Goal: Task Accomplishment & Management: Complete application form

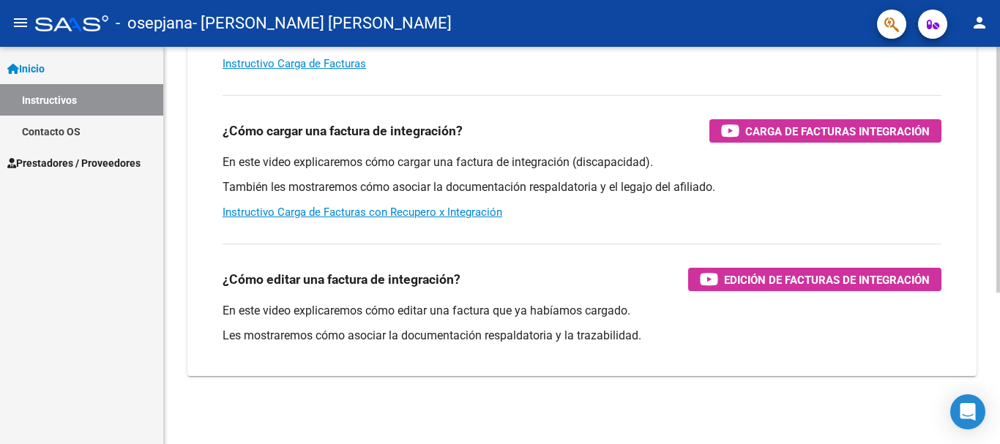
scroll to position [244, 0]
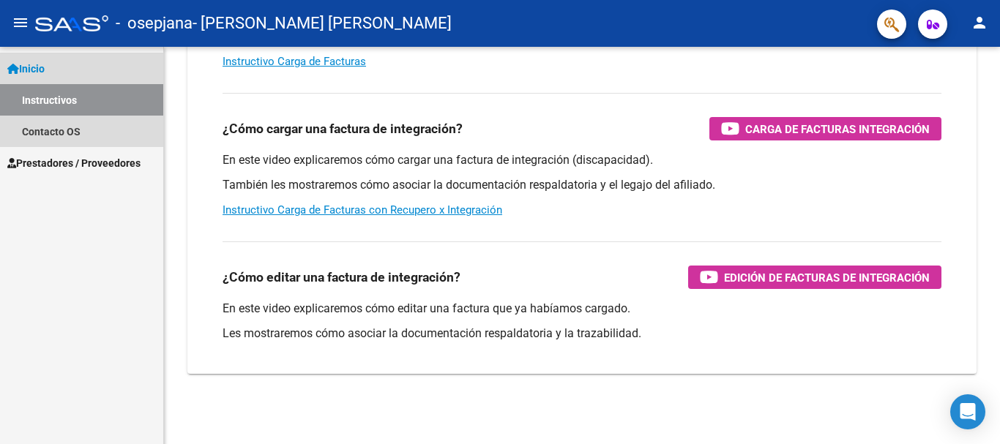
click at [36, 70] on span "Inicio" at bounding box center [25, 69] width 37 height 16
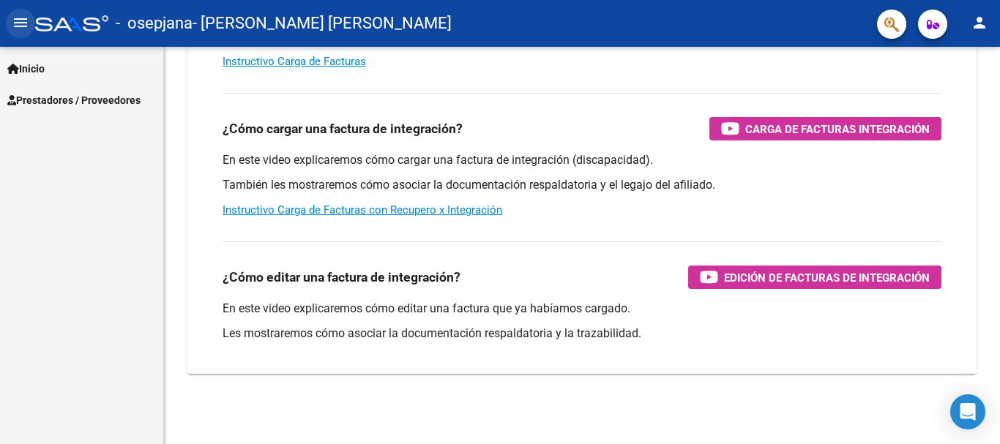
click at [13, 16] on mat-icon "menu" at bounding box center [21, 23] width 18 height 18
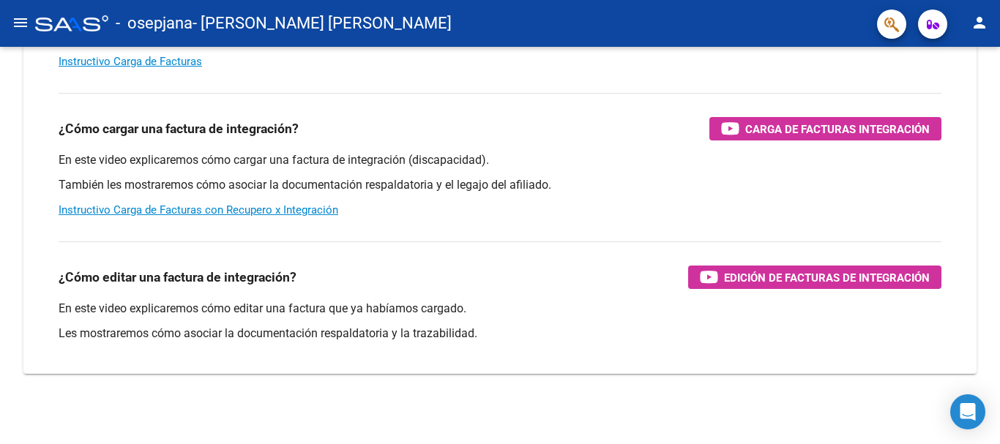
click at [13, 23] on mat-icon "menu" at bounding box center [21, 23] width 18 height 18
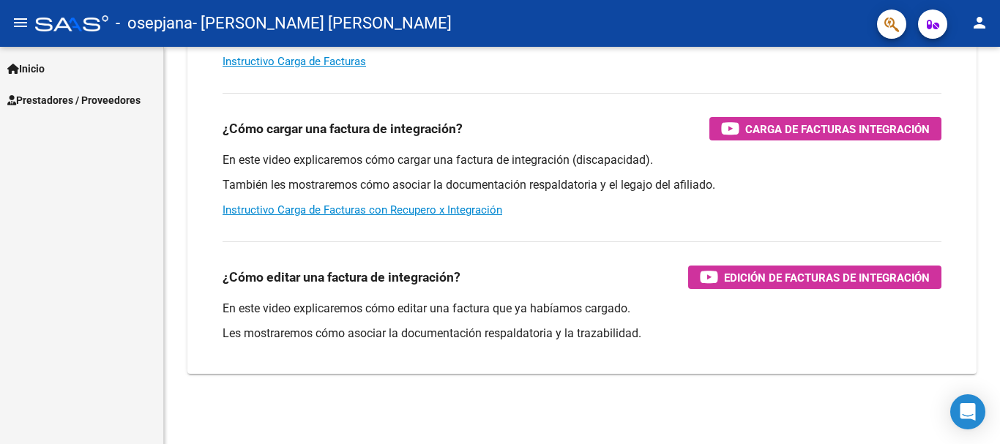
click at [23, 68] on span "Inicio" at bounding box center [25, 69] width 37 height 16
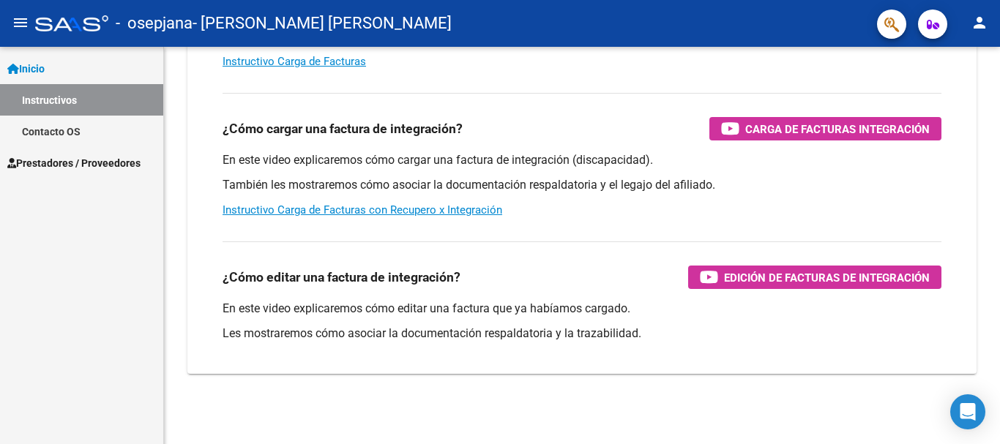
click at [6, 20] on mat-toolbar "menu - osepjana - [PERSON_NAME] [PERSON_NAME] person" at bounding box center [500, 23] width 1000 height 47
click at [10, 20] on button "menu" at bounding box center [20, 23] width 29 height 29
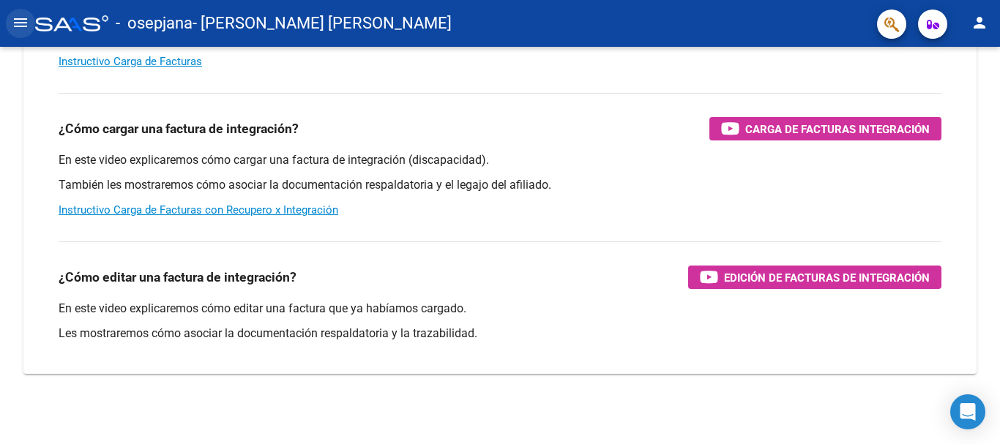
click at [15, 26] on mat-icon "menu" at bounding box center [21, 23] width 18 height 18
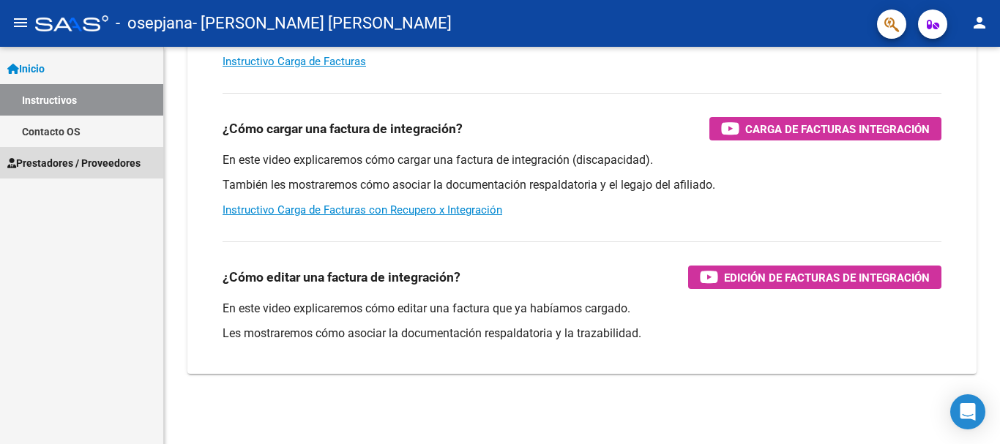
click at [56, 157] on span "Prestadores / Proveedores" at bounding box center [73, 163] width 133 height 16
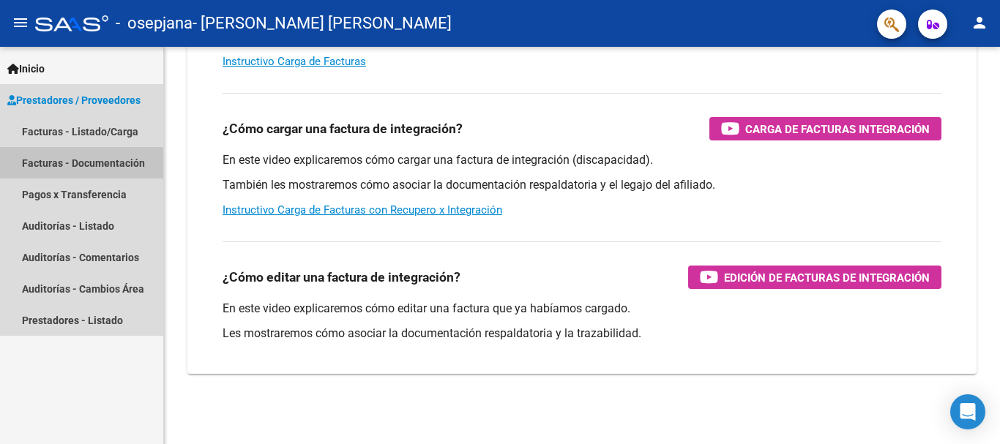
click at [83, 162] on link "Facturas - Documentación" at bounding box center [81, 162] width 163 height 31
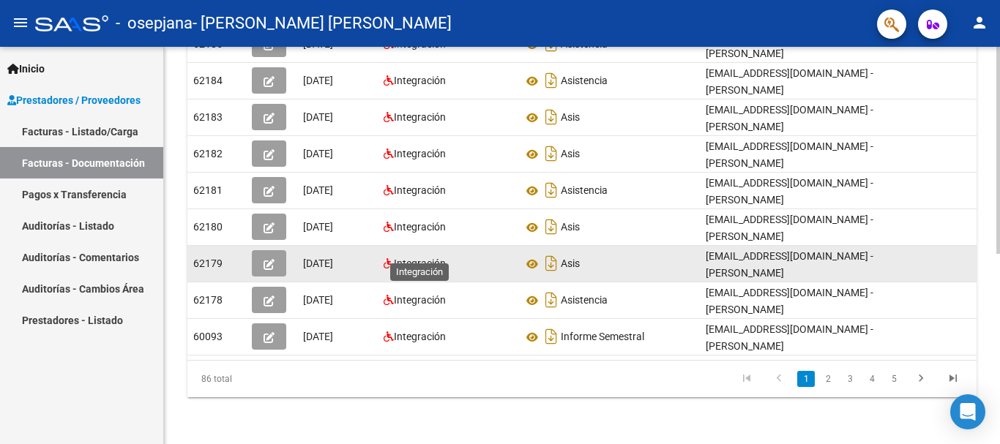
scroll to position [293, 0]
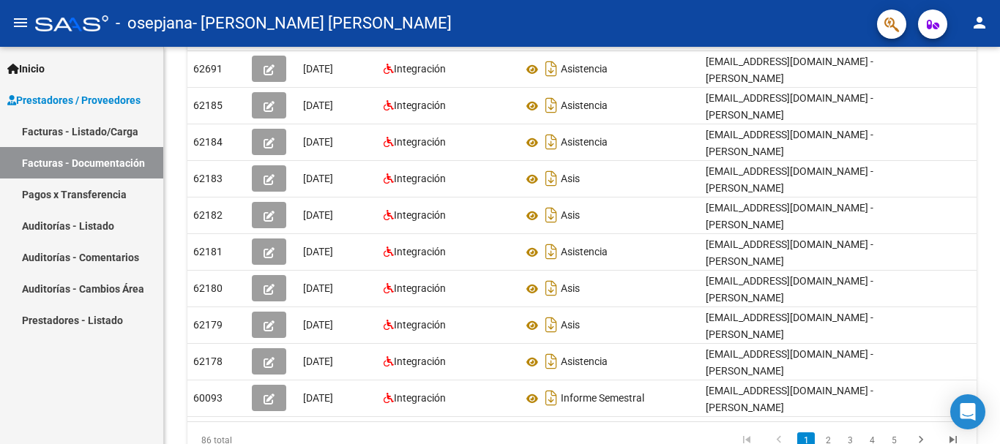
click at [87, 130] on link "Facturas - Listado/Carga" at bounding box center [81, 131] width 163 height 31
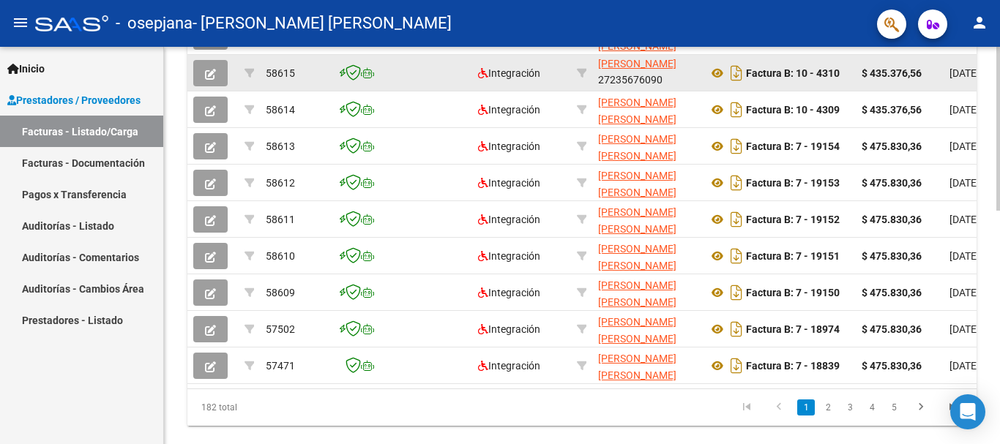
scroll to position [568, 0]
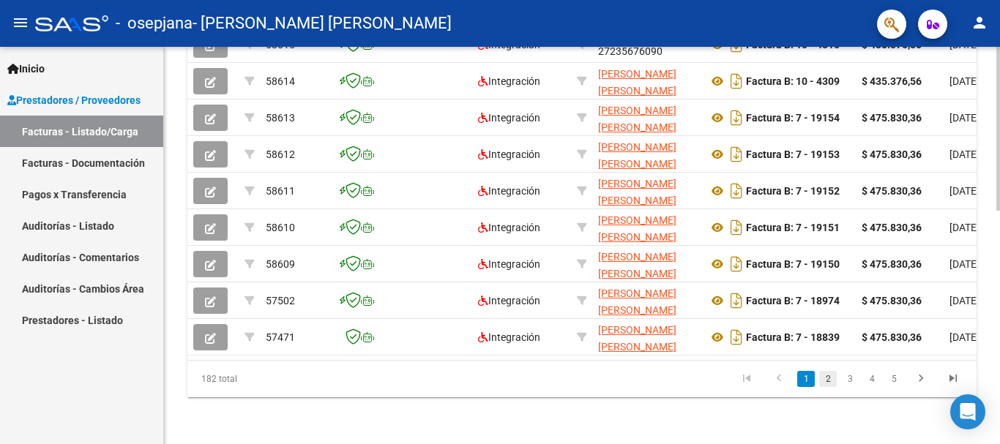
click at [834, 380] on link "2" at bounding box center [828, 379] width 18 height 16
click at [809, 379] on link "1" at bounding box center [806, 379] width 18 height 16
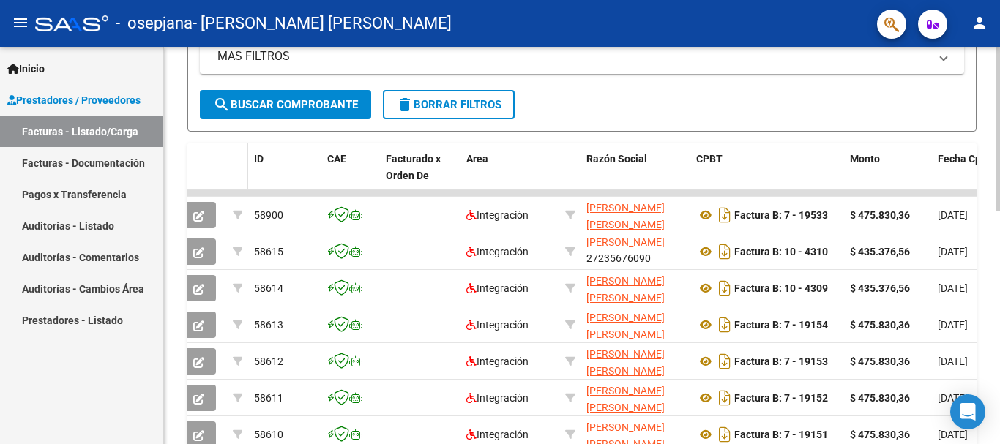
scroll to position [348, 0]
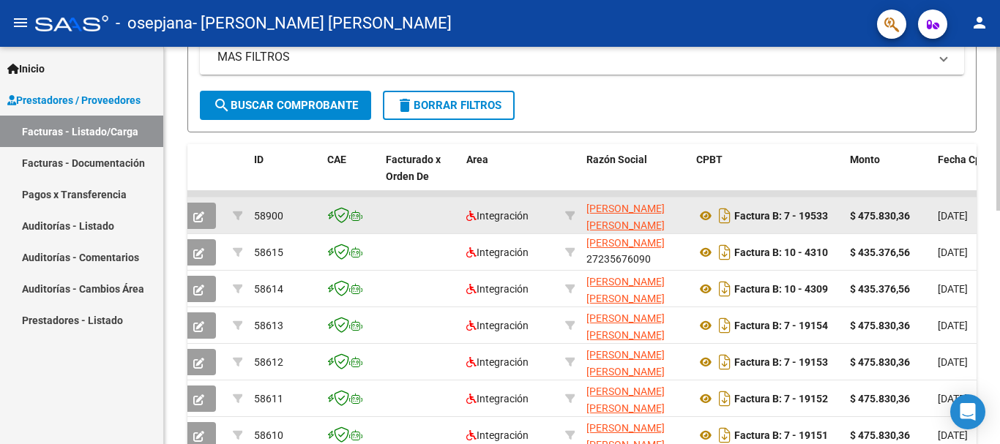
click at [212, 217] on button "button" at bounding box center [198, 216] width 34 height 26
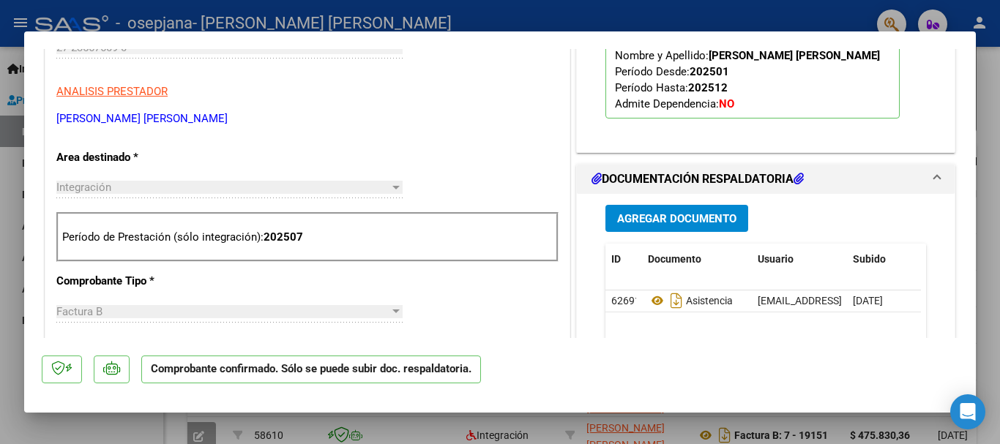
scroll to position [0, 0]
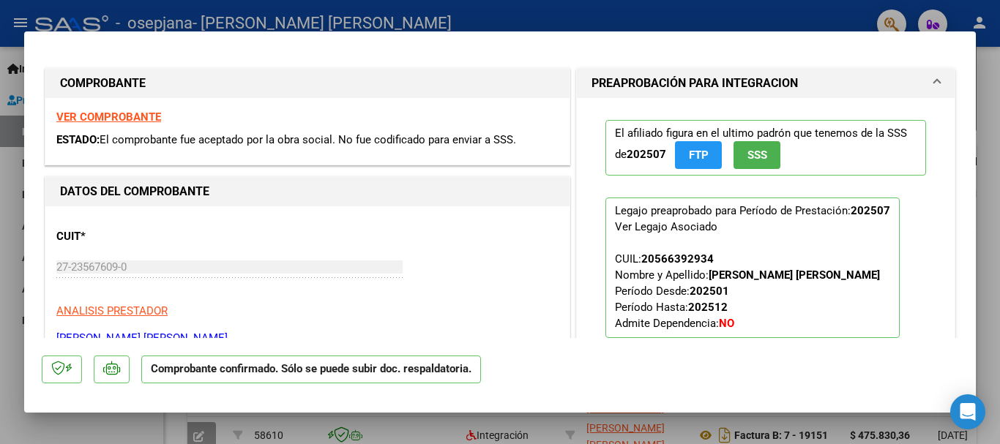
click at [111, 430] on div at bounding box center [500, 222] width 1000 height 444
type input "$ 0,00"
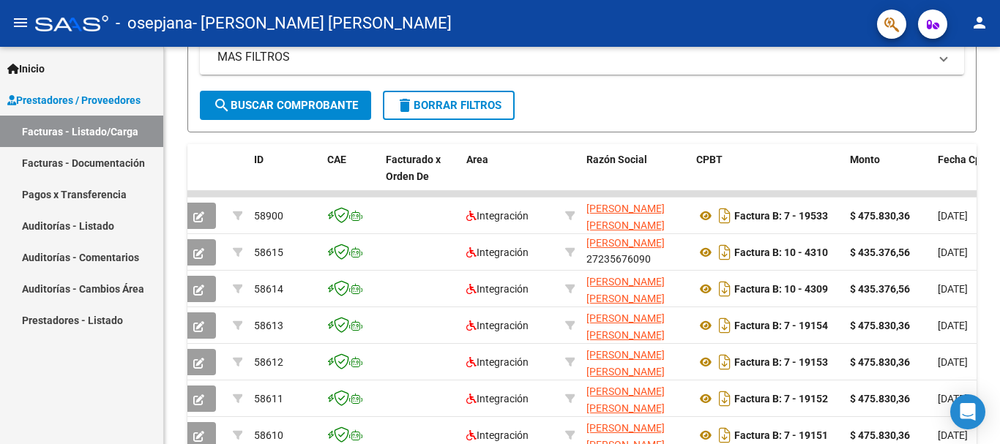
scroll to position [348, 0]
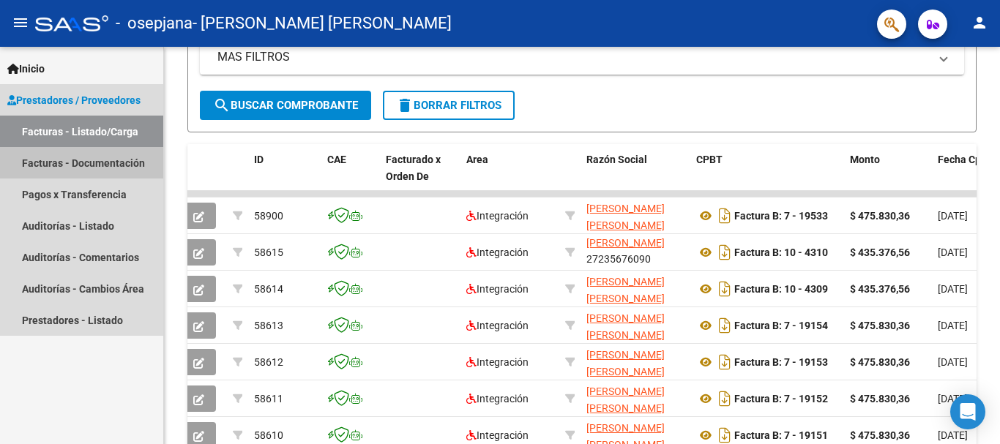
click at [72, 168] on link "Facturas - Documentación" at bounding box center [81, 162] width 163 height 31
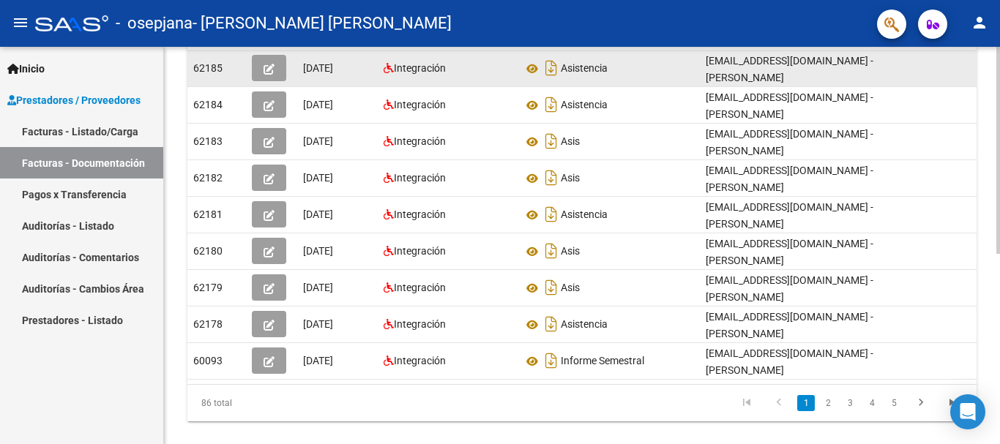
scroll to position [366, 0]
